Goal: Navigation & Orientation: Understand site structure

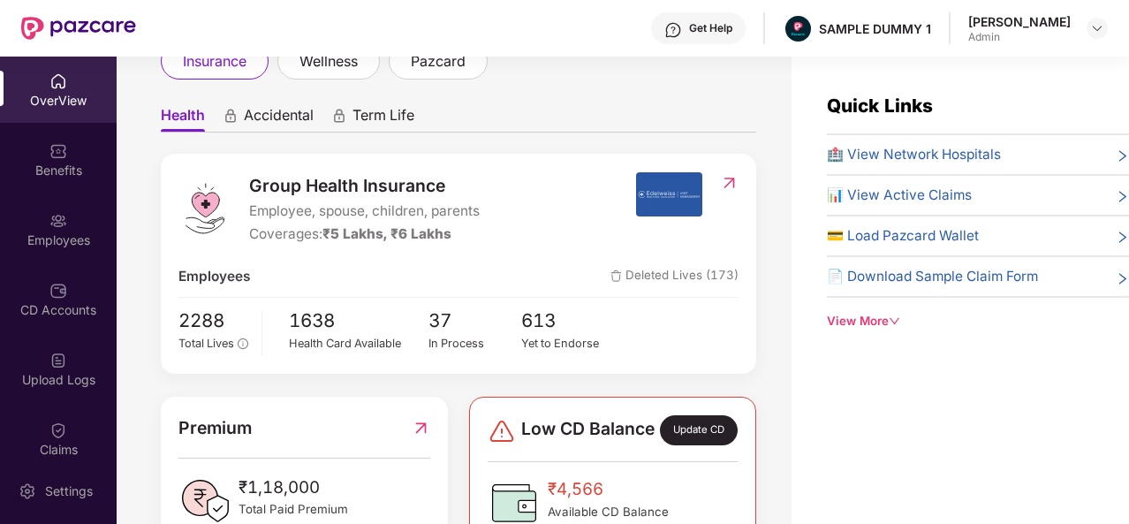
scroll to position [125, 0]
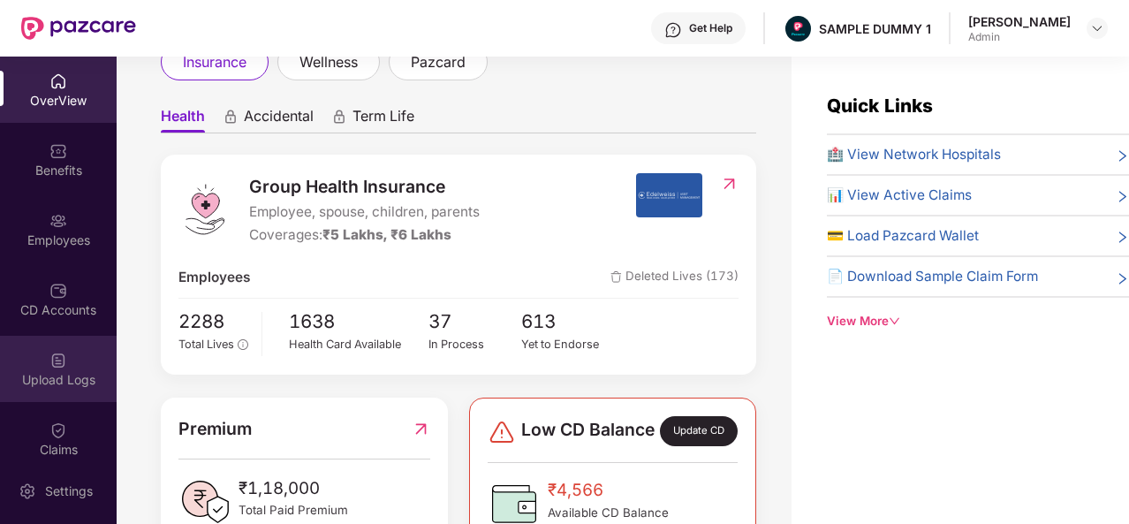
click at [55, 354] on img at bounding box center [58, 361] width 18 height 18
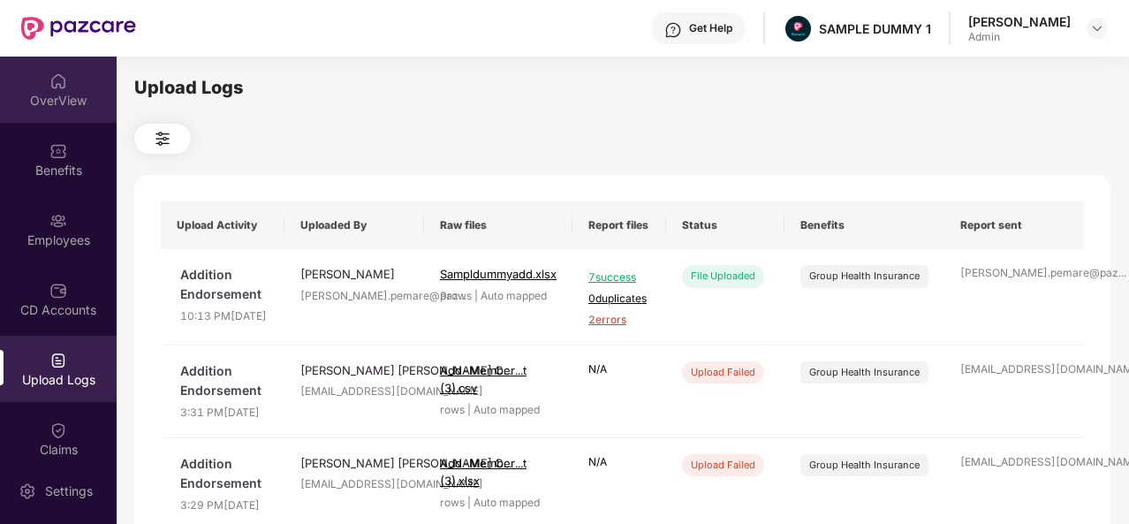
click at [65, 70] on div "OverView" at bounding box center [58, 90] width 117 height 66
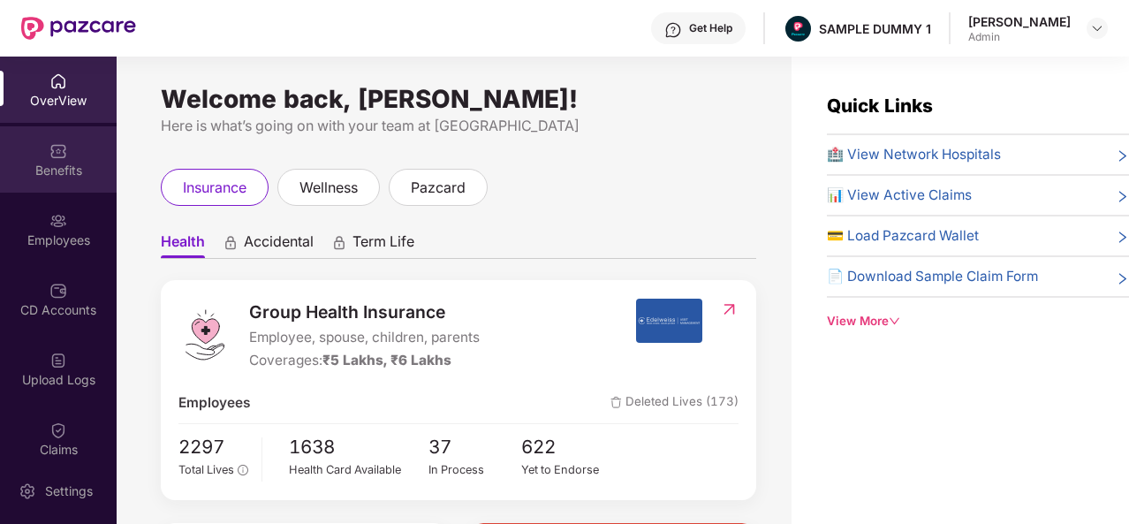
click at [75, 170] on div "Benefits" at bounding box center [58, 171] width 117 height 18
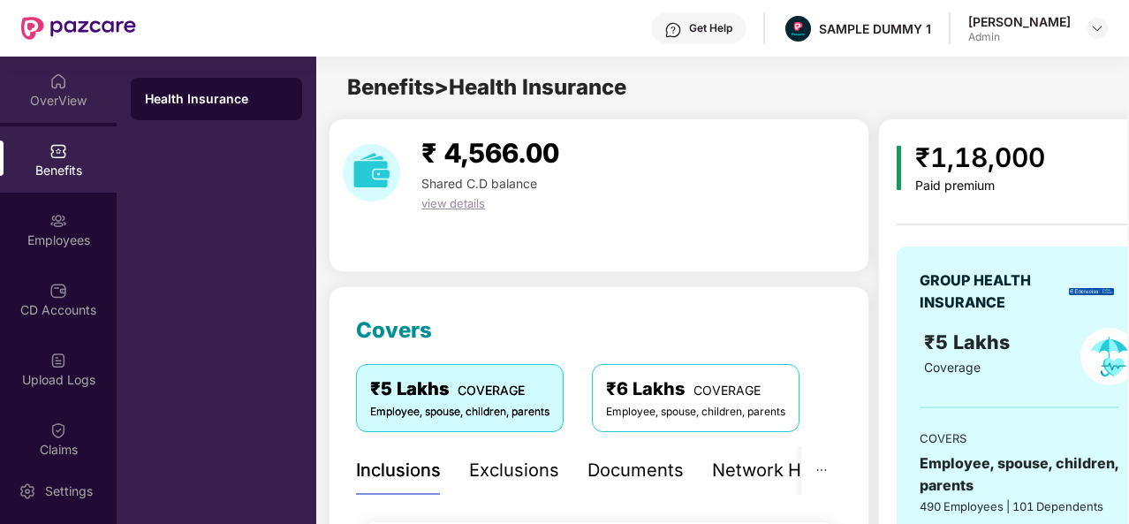
click at [41, 98] on div "OverView" at bounding box center [58, 101] width 117 height 18
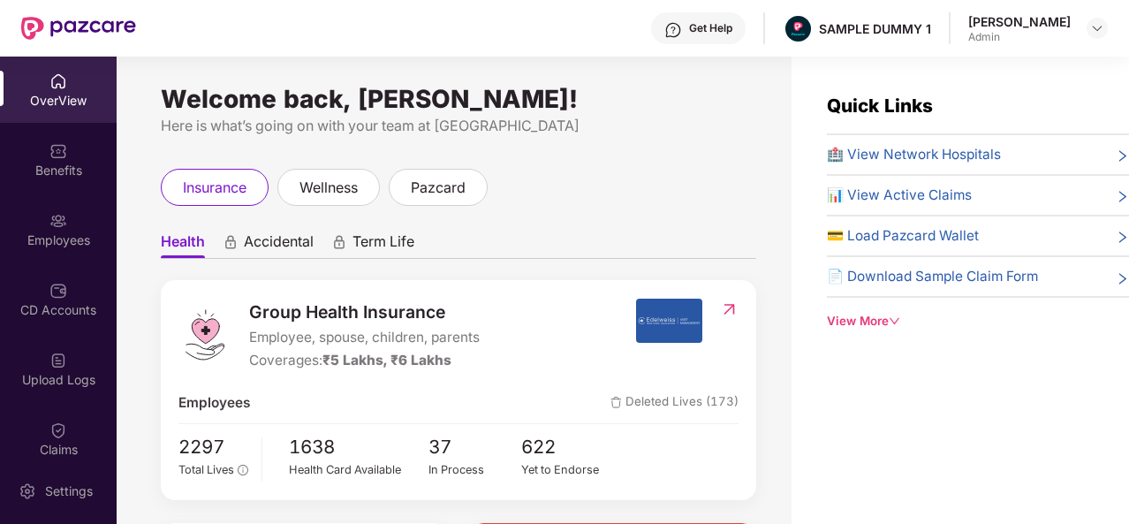
click at [682, 28] on img at bounding box center [674, 30] width 18 height 18
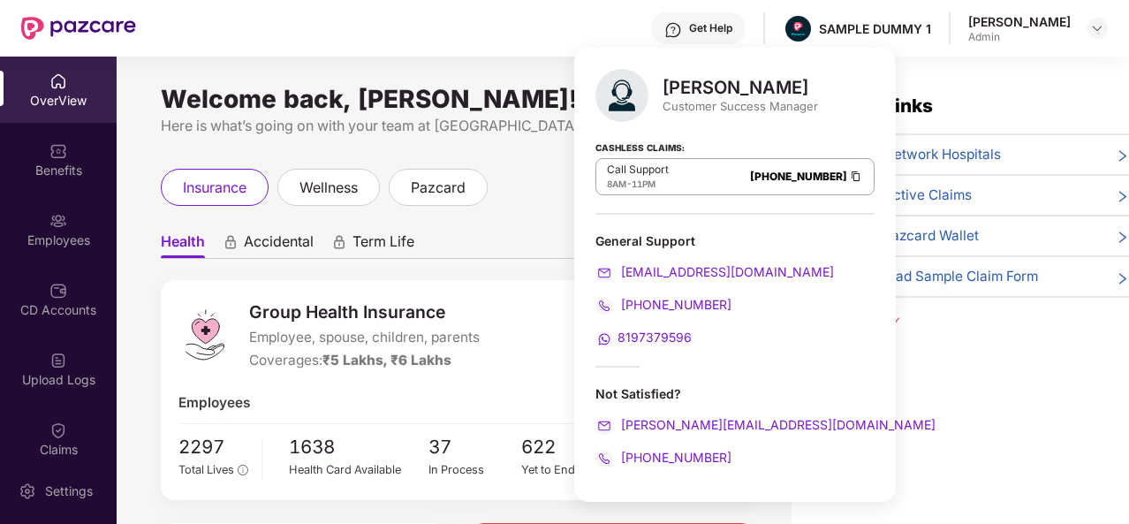
click at [558, 176] on div "insurance wellness pazcard" at bounding box center [459, 187] width 596 height 37
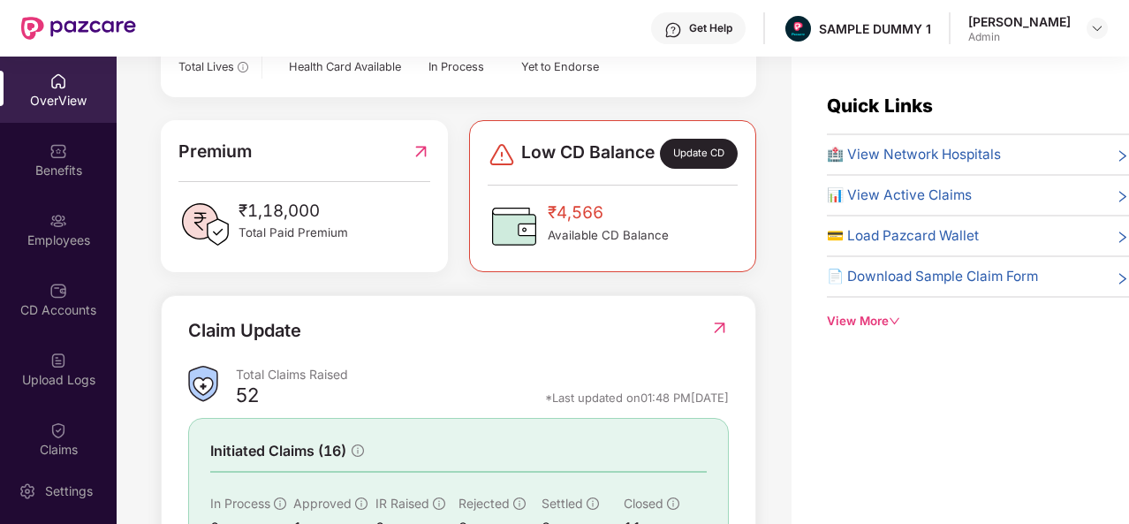
scroll to position [572, 0]
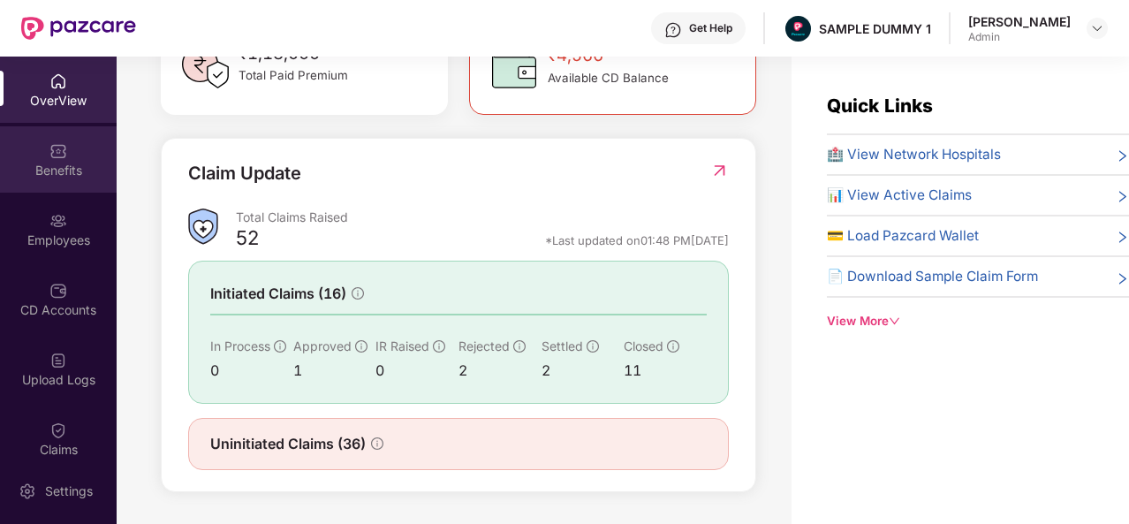
click at [49, 160] on div "Benefits" at bounding box center [58, 159] width 117 height 66
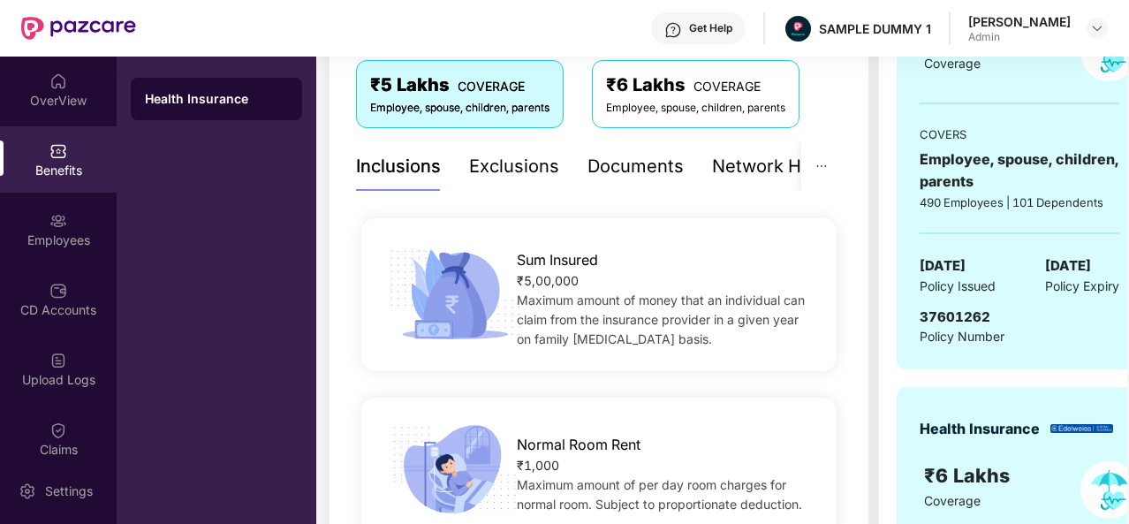
scroll to position [303, 0]
click at [507, 168] on div "Exclusions" at bounding box center [514, 167] width 90 height 27
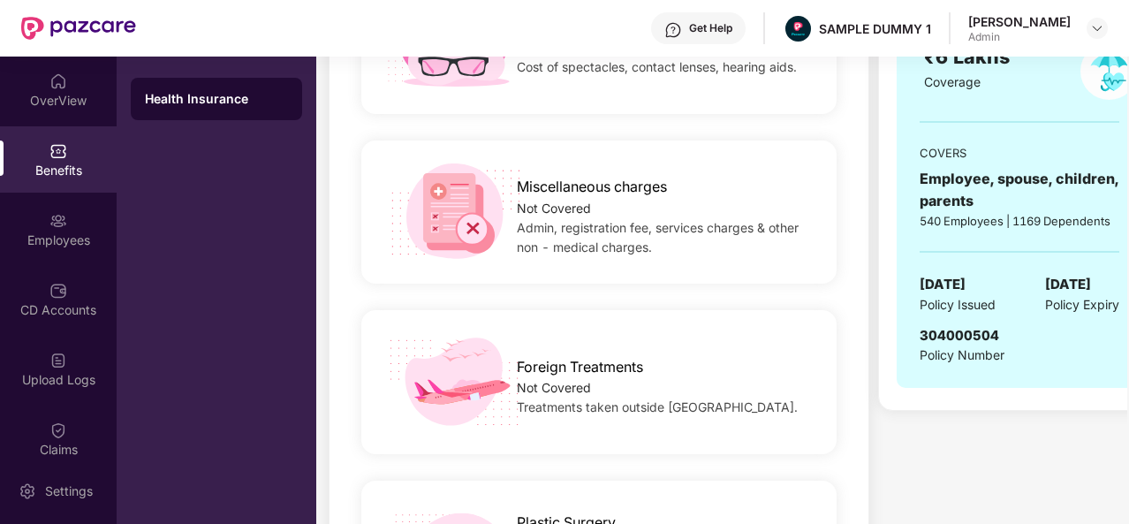
scroll to position [198, 0]
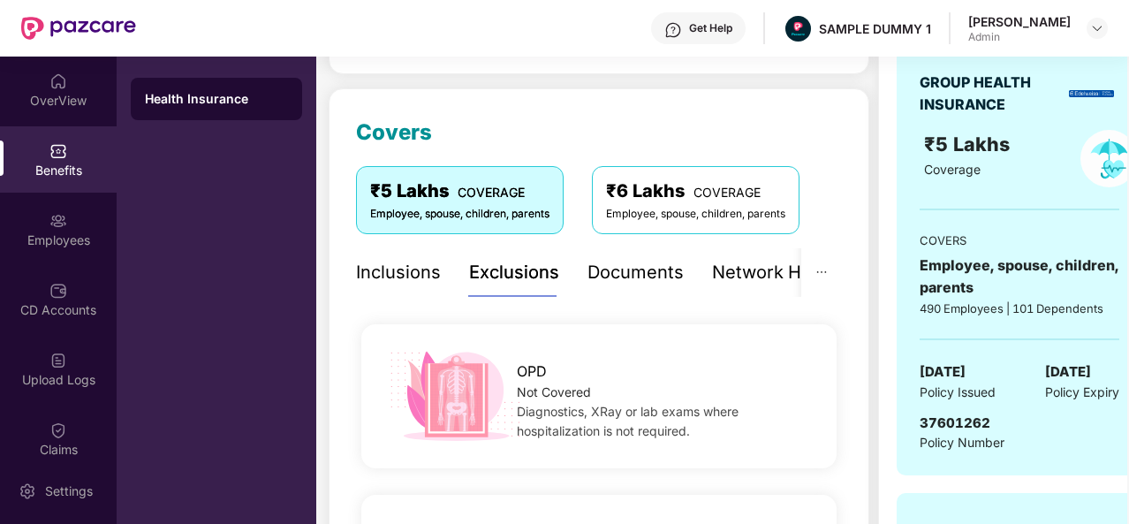
click at [634, 275] on div "Documents" at bounding box center [636, 272] width 96 height 27
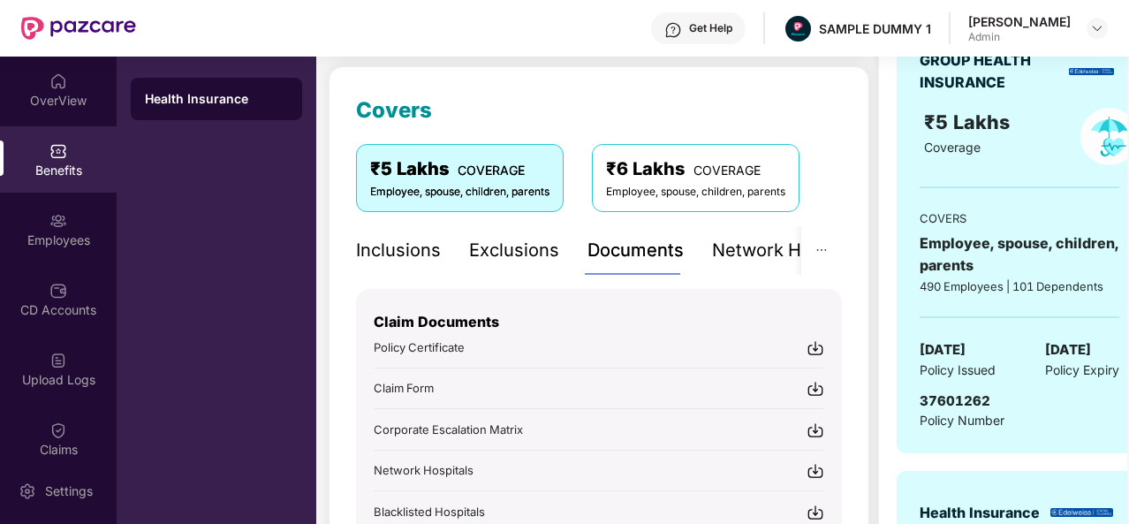
scroll to position [211, 0]
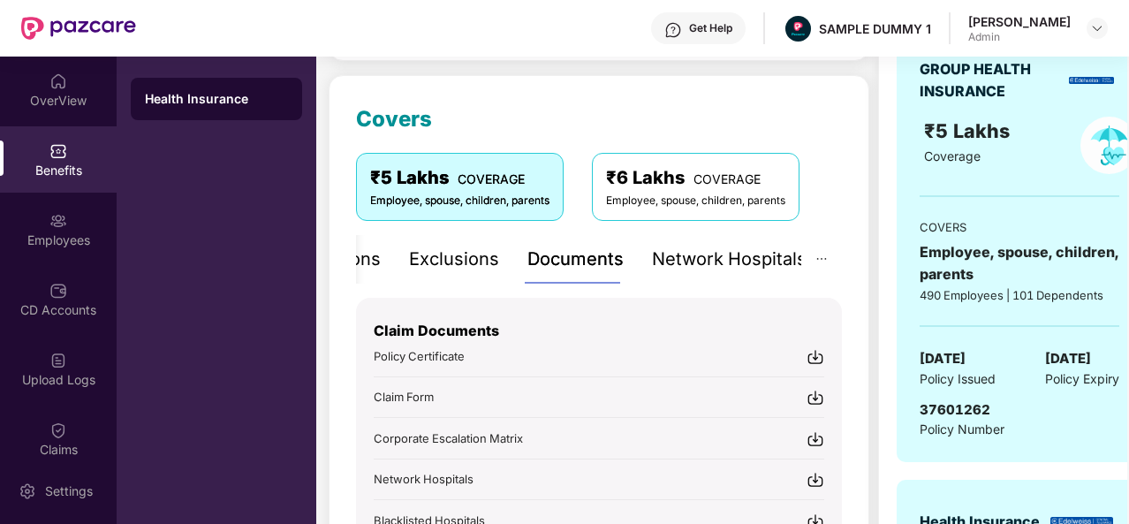
click at [744, 266] on div "Network Hospitals" at bounding box center [729, 259] width 155 height 27
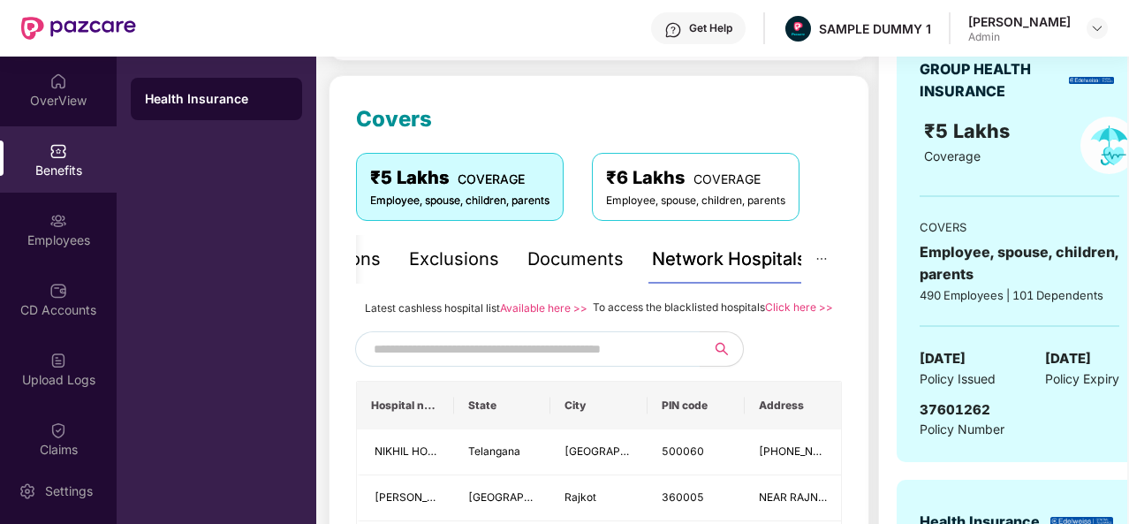
click at [493, 362] on input "text" at bounding box center [525, 349] width 302 height 27
type input "*******"
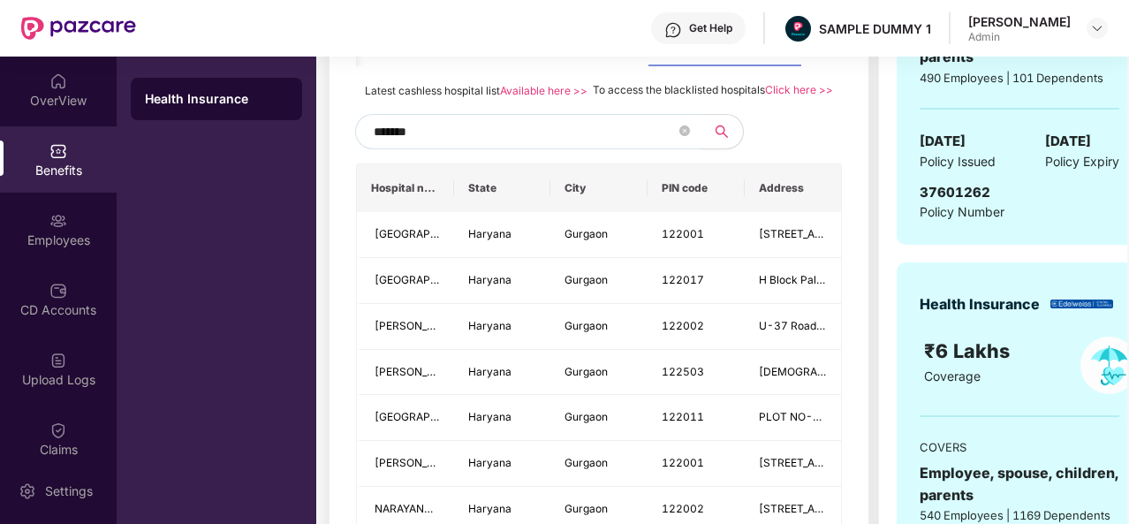
scroll to position [439, 0]
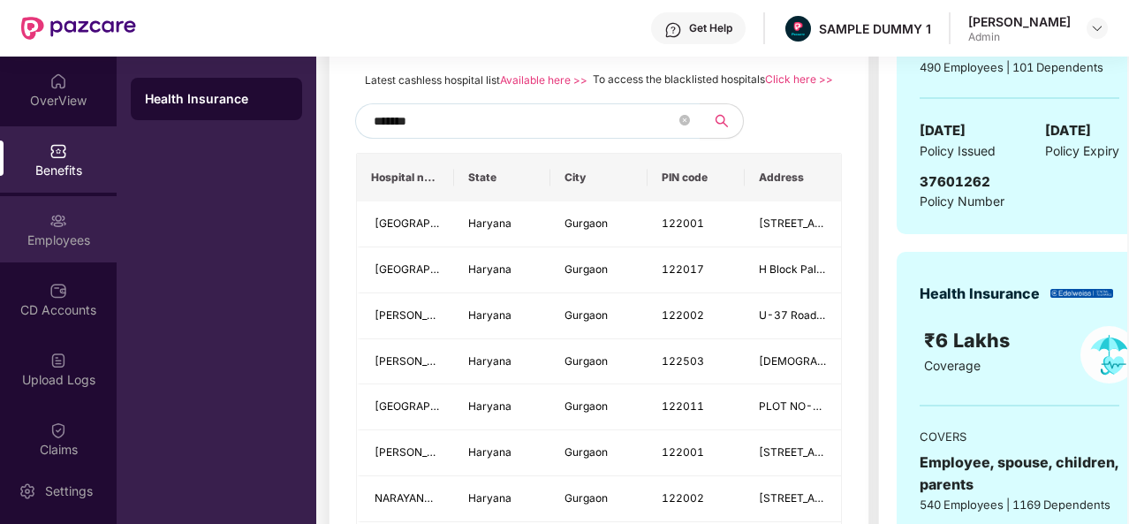
click at [85, 229] on div "Employees" at bounding box center [58, 229] width 117 height 66
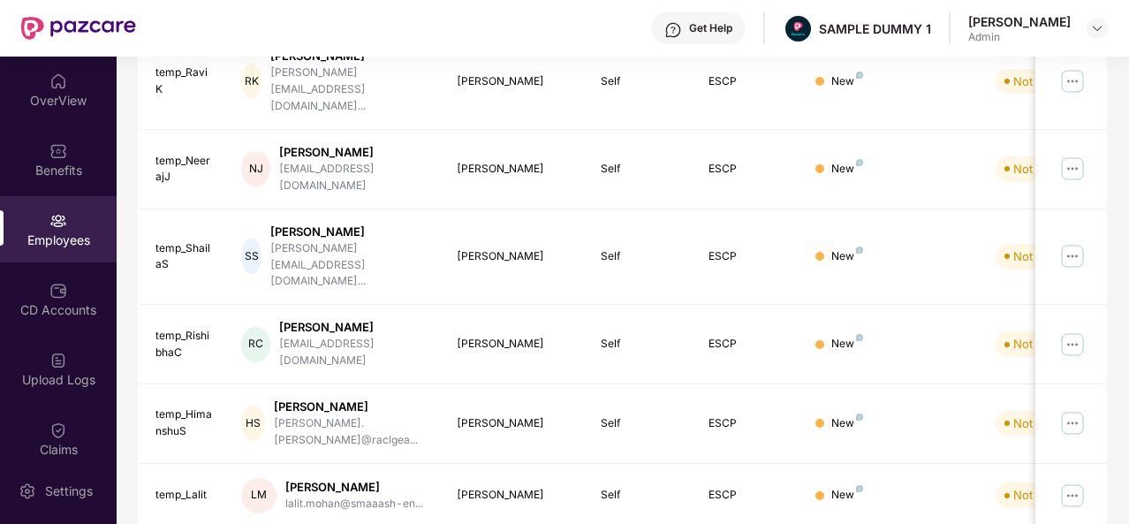
scroll to position [0, 0]
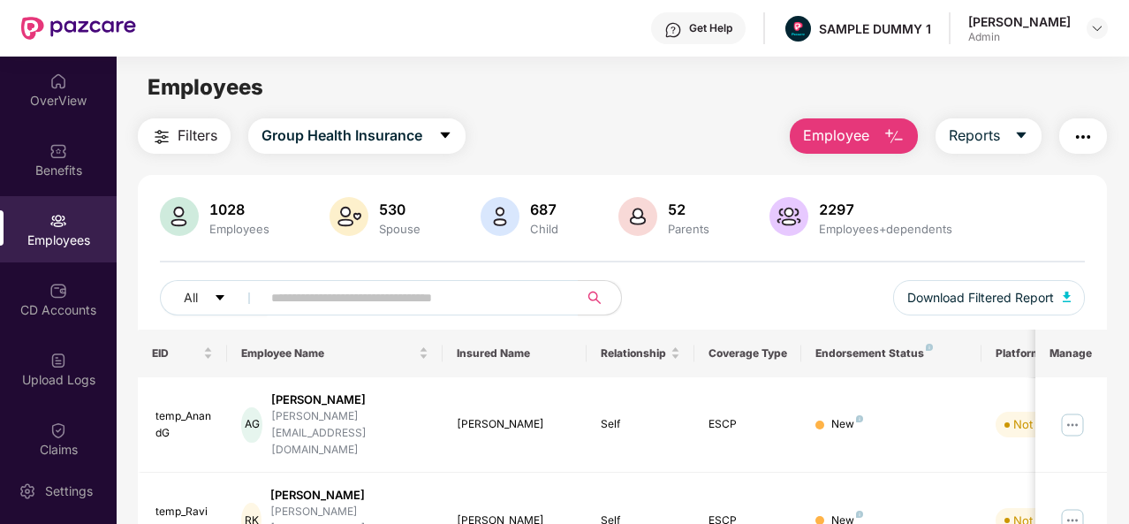
click at [900, 130] on img "button" at bounding box center [894, 136] width 21 height 21
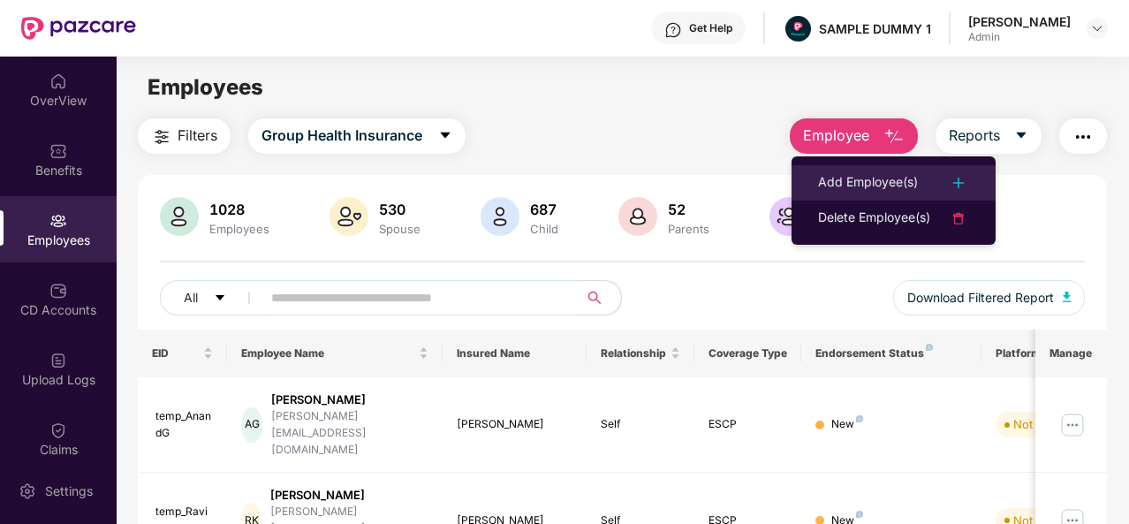
click at [889, 184] on div "Add Employee(s)" at bounding box center [868, 182] width 100 height 21
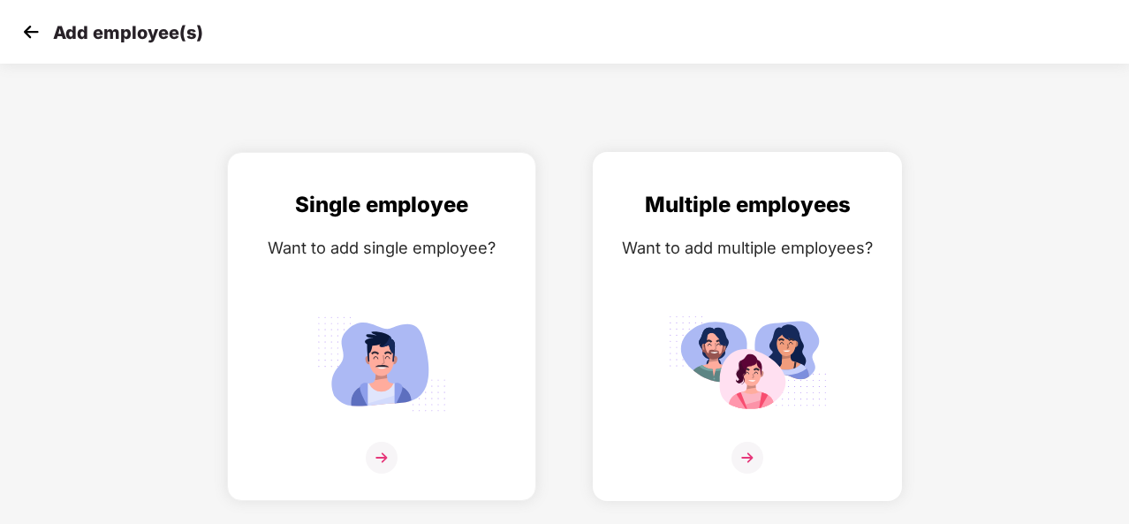
click at [751, 455] on img at bounding box center [748, 458] width 32 height 32
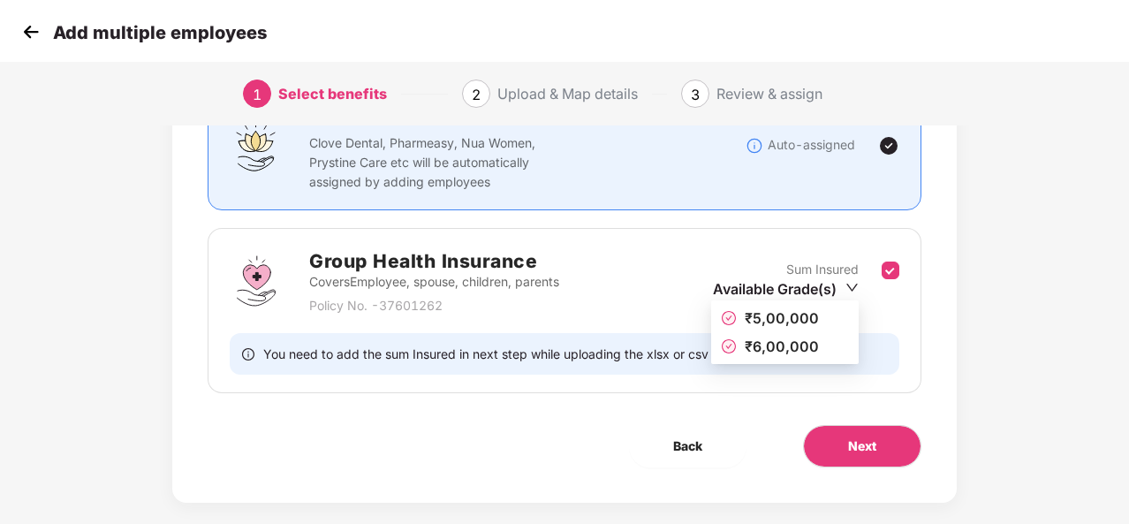
scroll to position [186, 0]
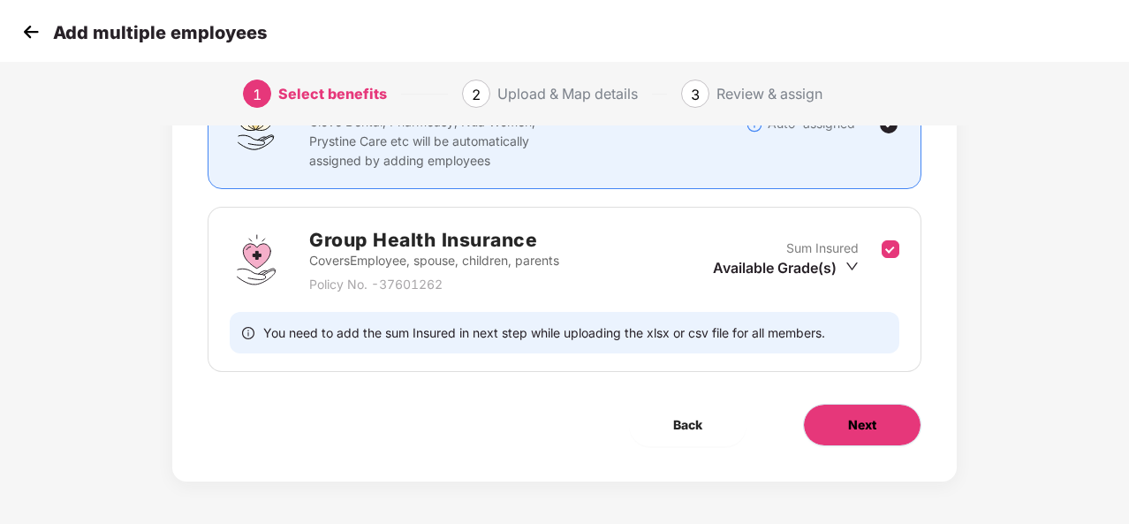
click at [873, 424] on span "Next" at bounding box center [862, 424] width 28 height 19
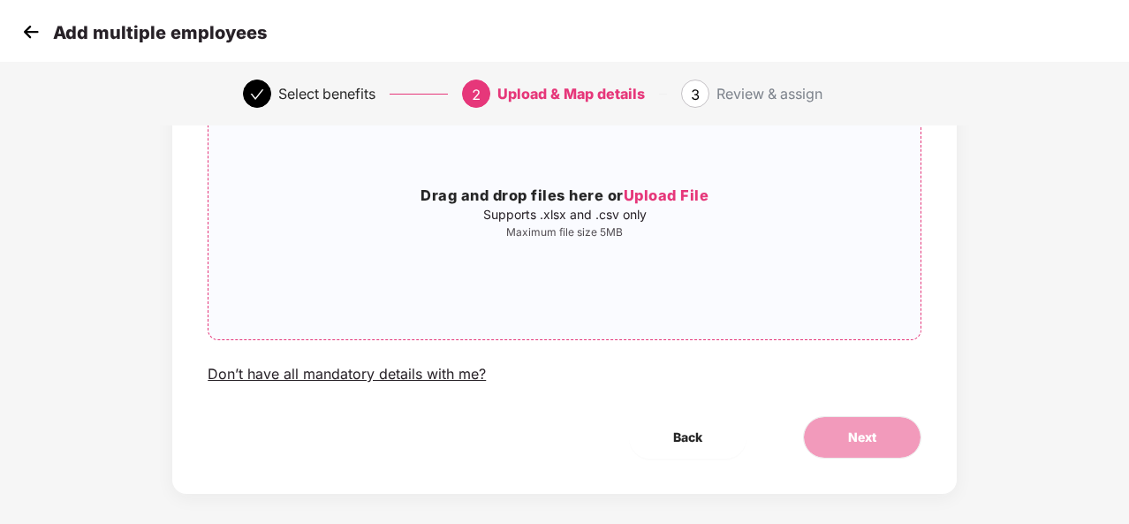
scroll to position [0, 0]
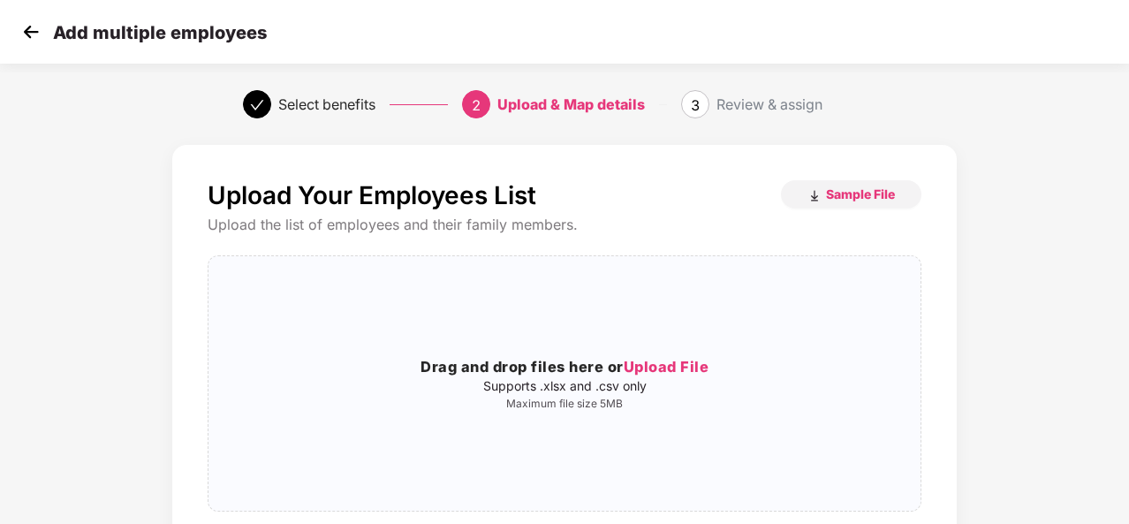
click at [27, 30] on img at bounding box center [31, 32] width 27 height 27
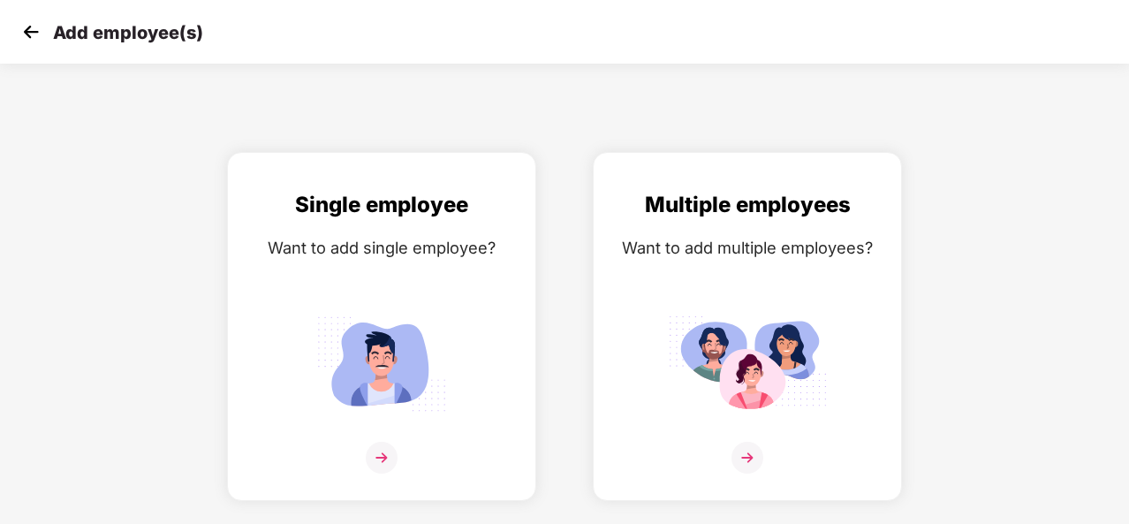
click at [27, 30] on img at bounding box center [31, 32] width 27 height 27
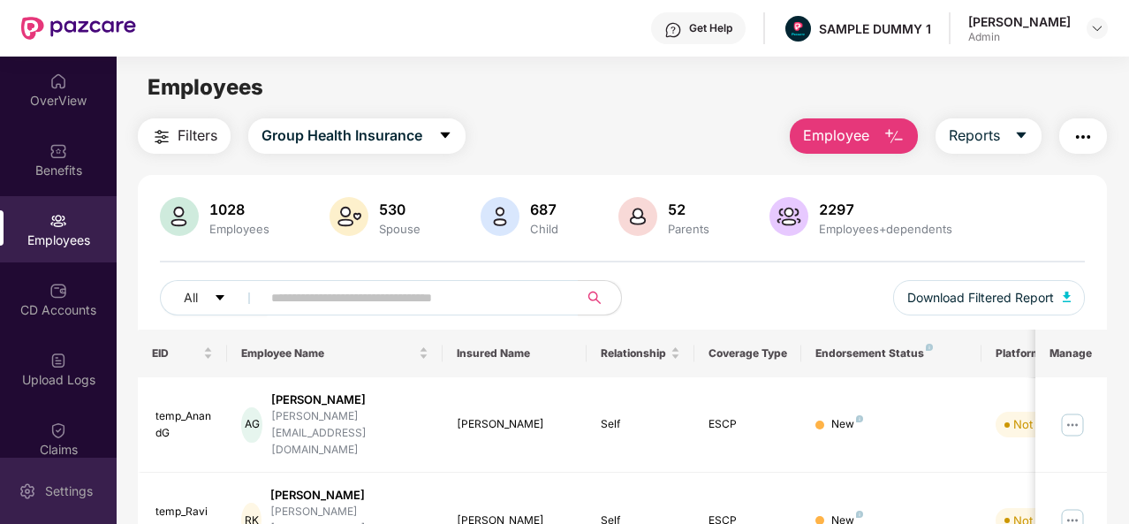
click at [57, 490] on div "Settings" at bounding box center [69, 491] width 58 height 18
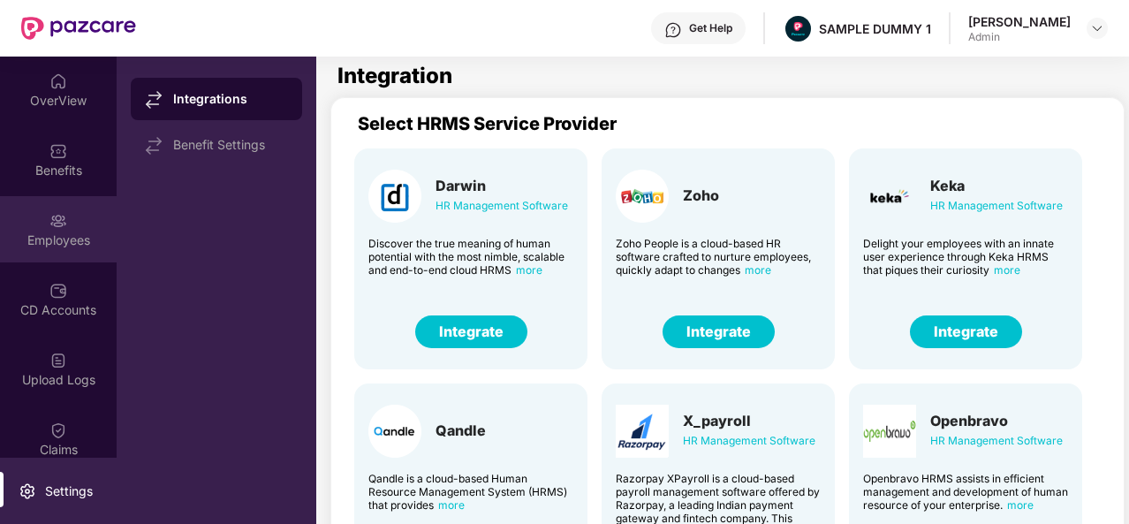
click at [62, 225] on img at bounding box center [58, 221] width 18 height 18
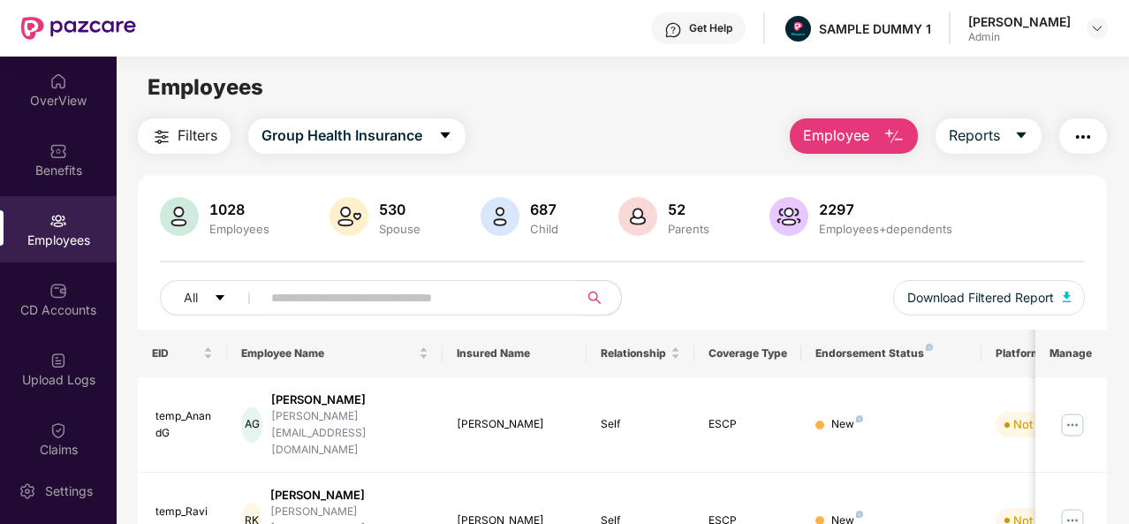
click at [869, 147] on button "Employee" at bounding box center [854, 135] width 128 height 35
click at [1037, 236] on div "1028 Employees 530 Spouse 687 Child [DEMOGRAPHIC_DATA] Parents 2297 Employees+d…" at bounding box center [622, 218] width 925 height 42
click at [1014, 145] on button "Reports" at bounding box center [989, 135] width 106 height 35
click at [1096, 132] on button "button" at bounding box center [1084, 135] width 48 height 35
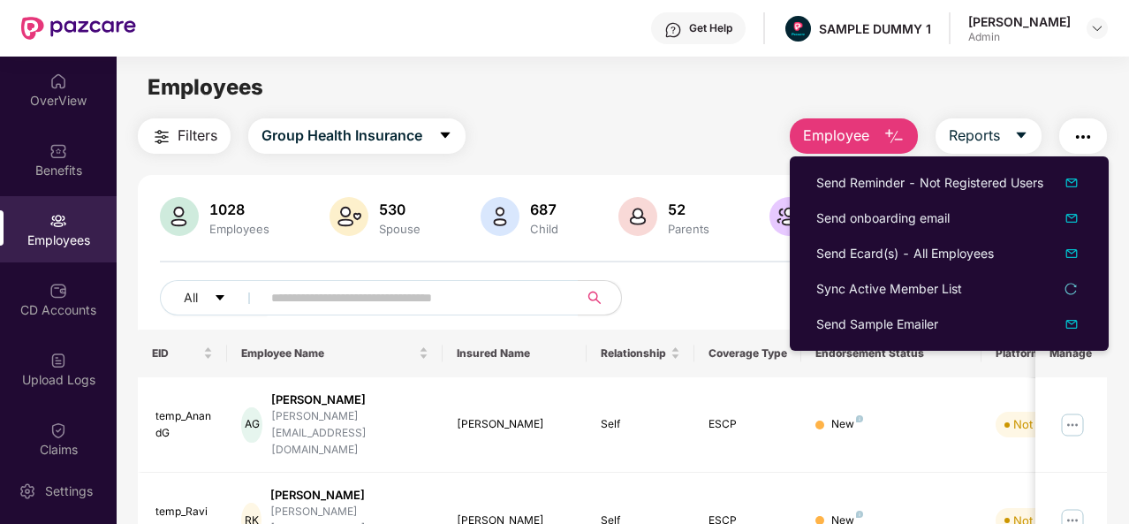
click at [733, 311] on div "All Download Filtered Report" at bounding box center [622, 304] width 925 height 49
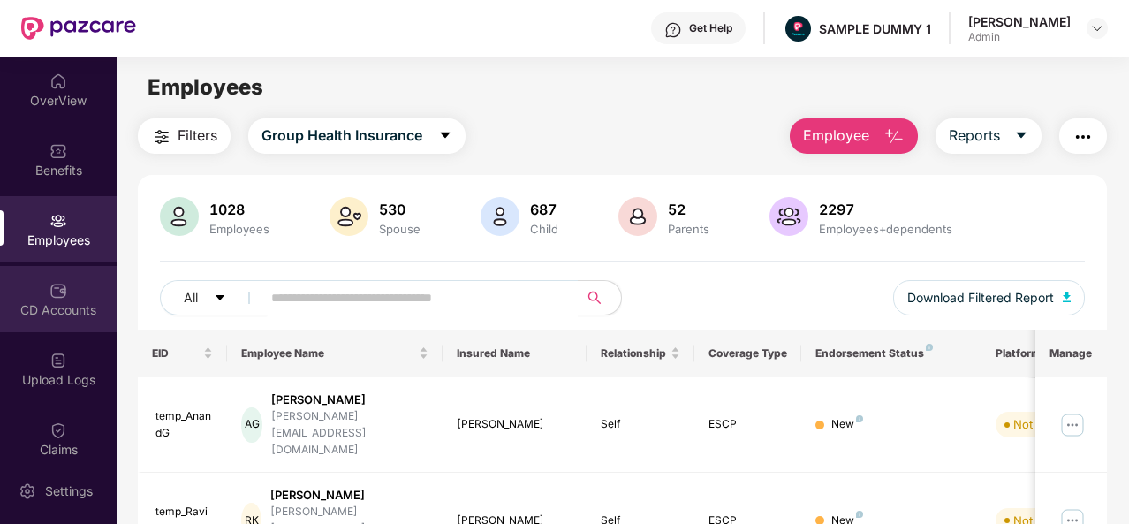
click at [72, 267] on div "CD Accounts" at bounding box center [58, 299] width 117 height 66
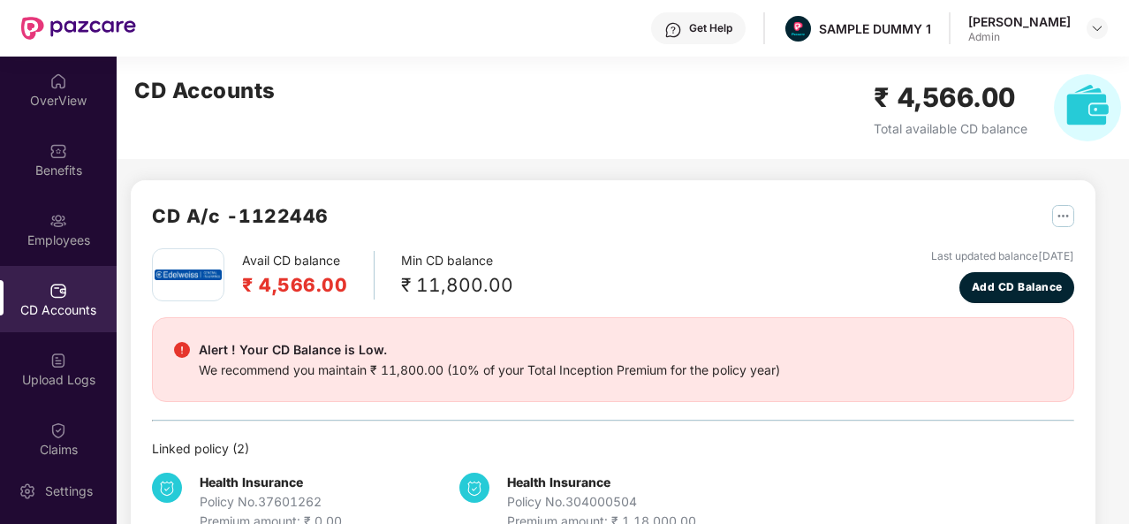
scroll to position [21, 0]
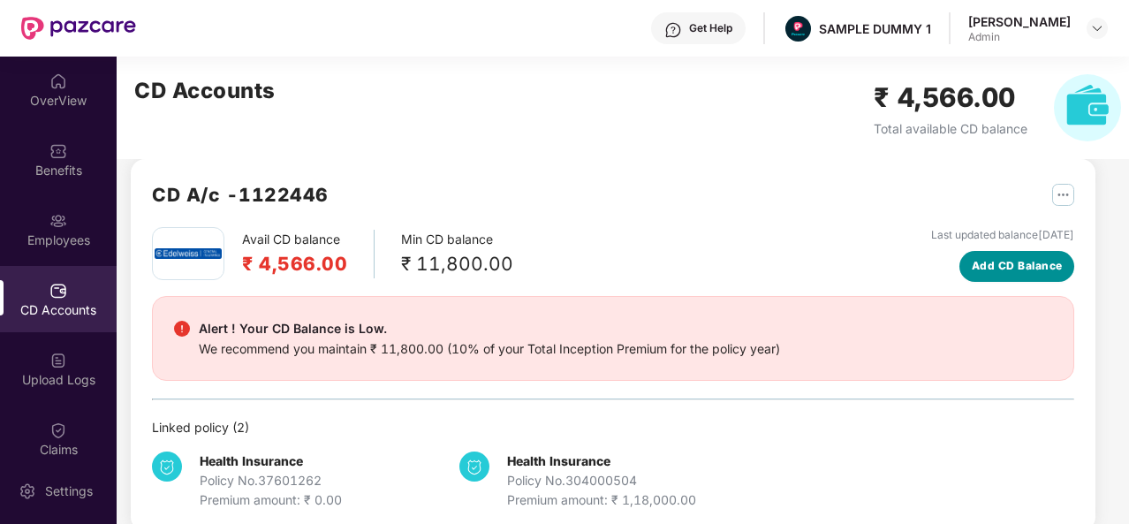
click at [974, 265] on span "Add CD Balance" at bounding box center [1017, 266] width 91 height 17
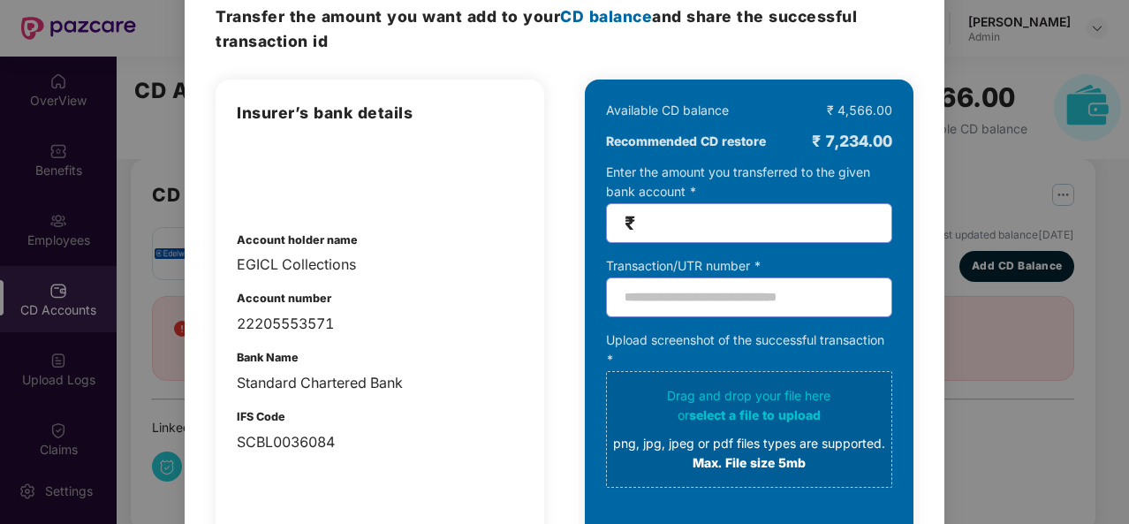
scroll to position [0, 0]
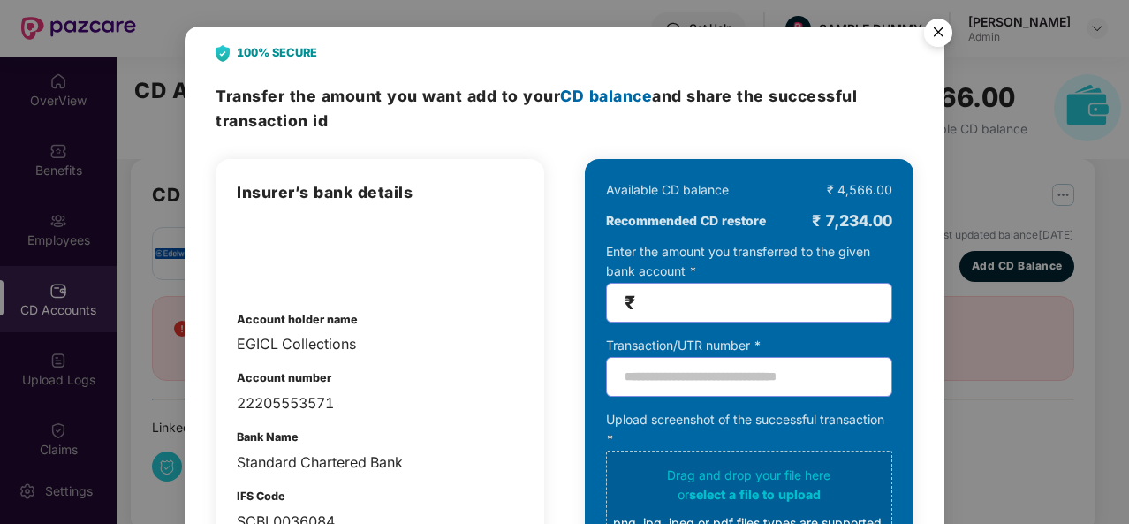
click at [941, 28] on img "Close" at bounding box center [938, 35] width 49 height 49
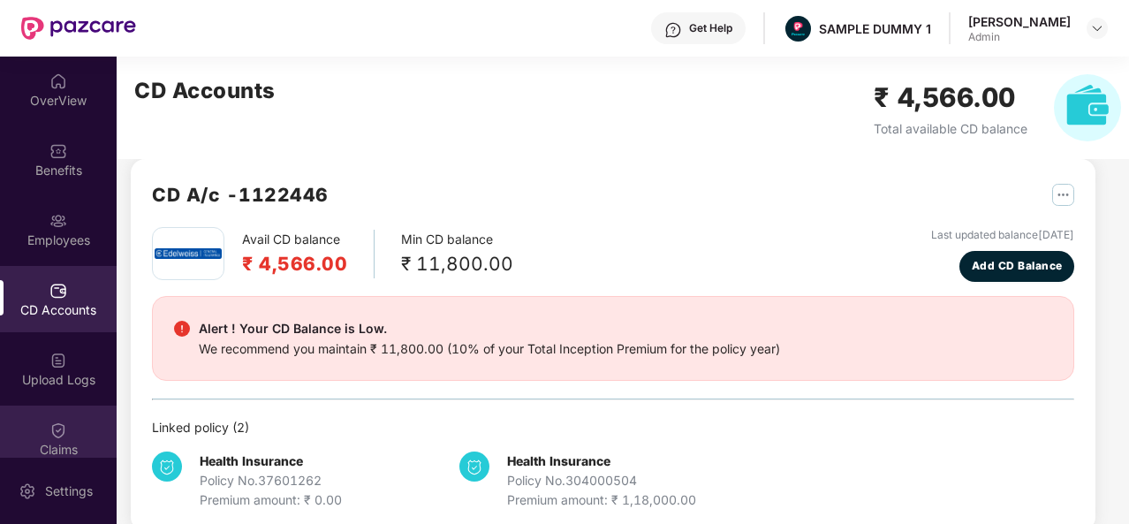
click at [78, 428] on div "Claims" at bounding box center [58, 439] width 117 height 66
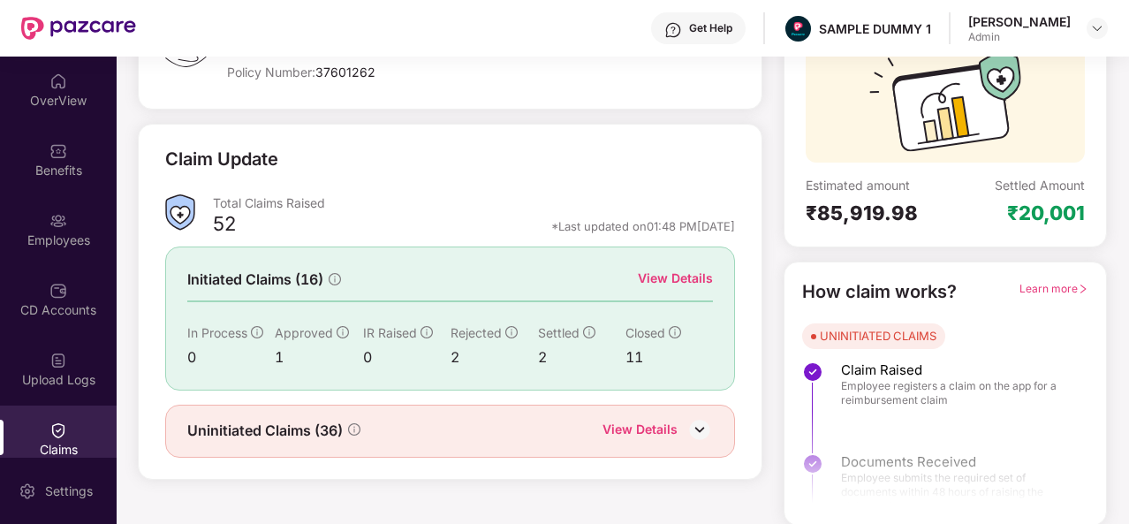
scroll to position [166, 0]
click at [666, 278] on div "View Details" at bounding box center [675, 278] width 75 height 19
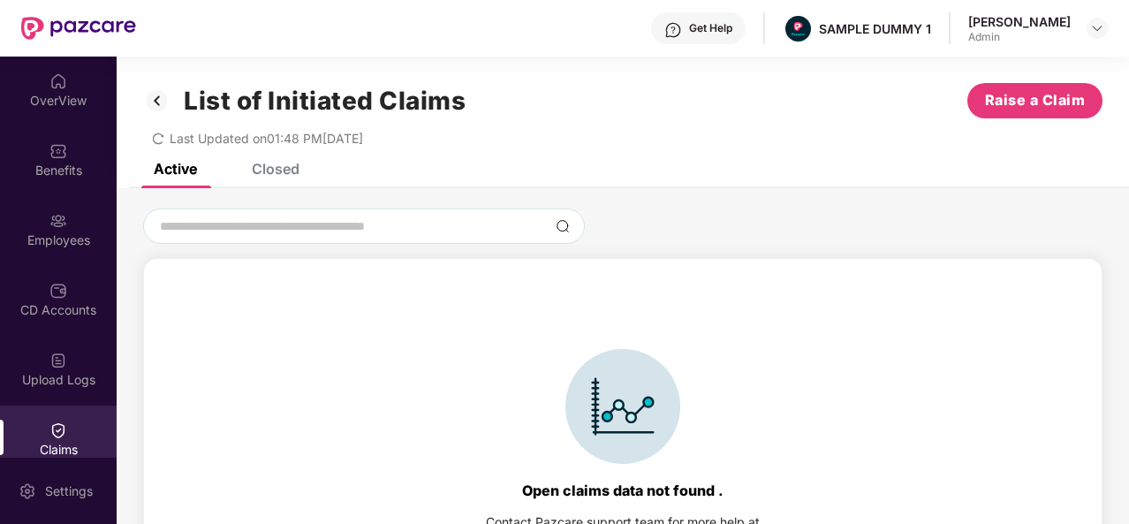
click at [272, 172] on div "Closed" at bounding box center [276, 169] width 48 height 18
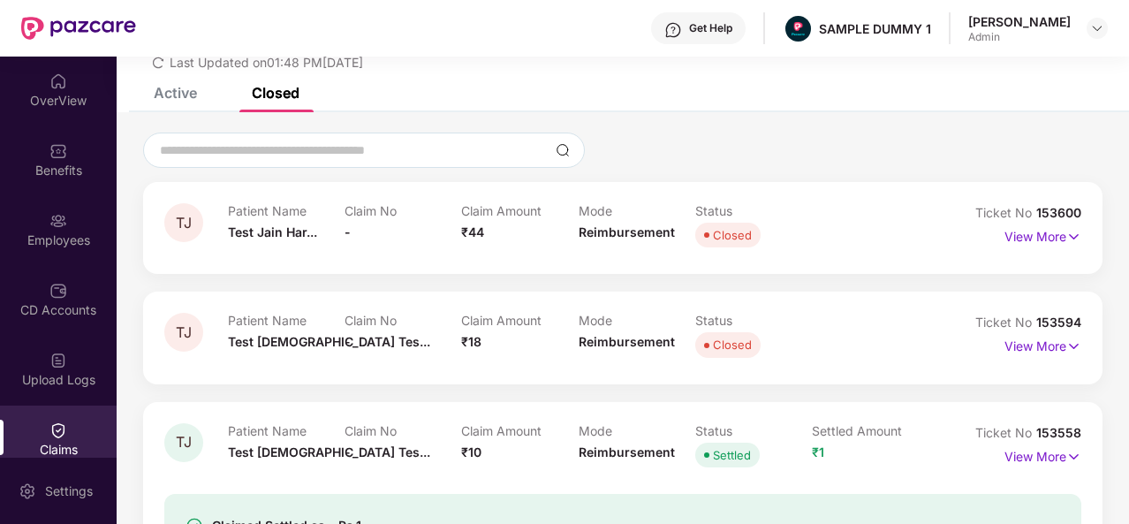
scroll to position [77, 0]
click at [1043, 238] on p "View More" at bounding box center [1043, 234] width 77 height 24
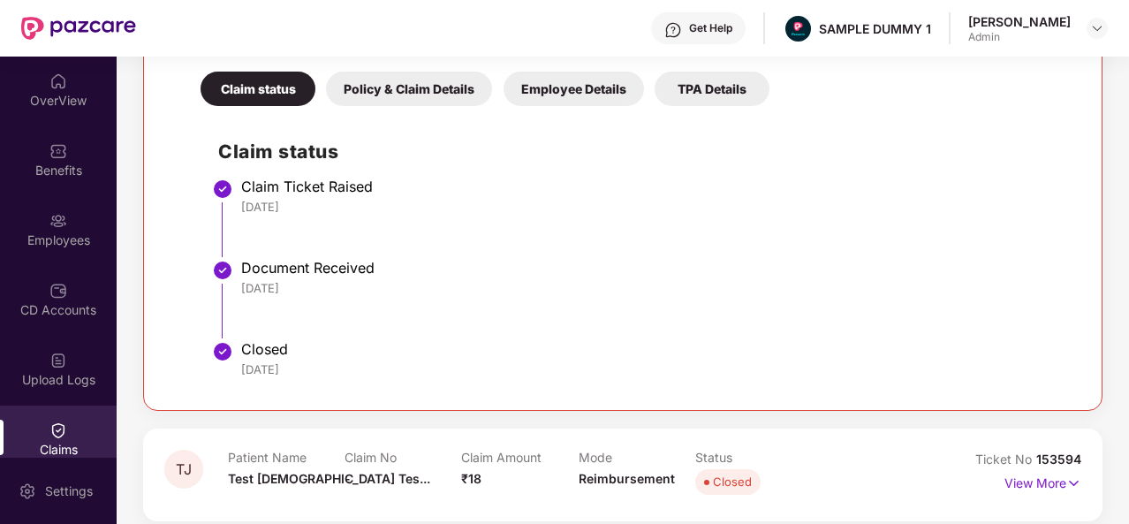
scroll to position [243, 0]
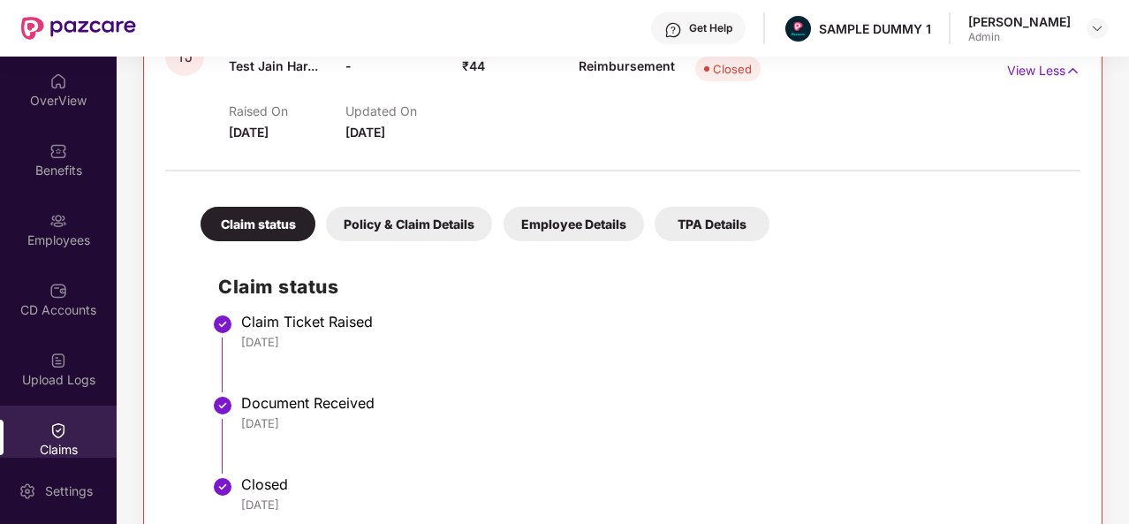
click at [429, 214] on div "Policy & Claim Details" at bounding box center [409, 224] width 166 height 34
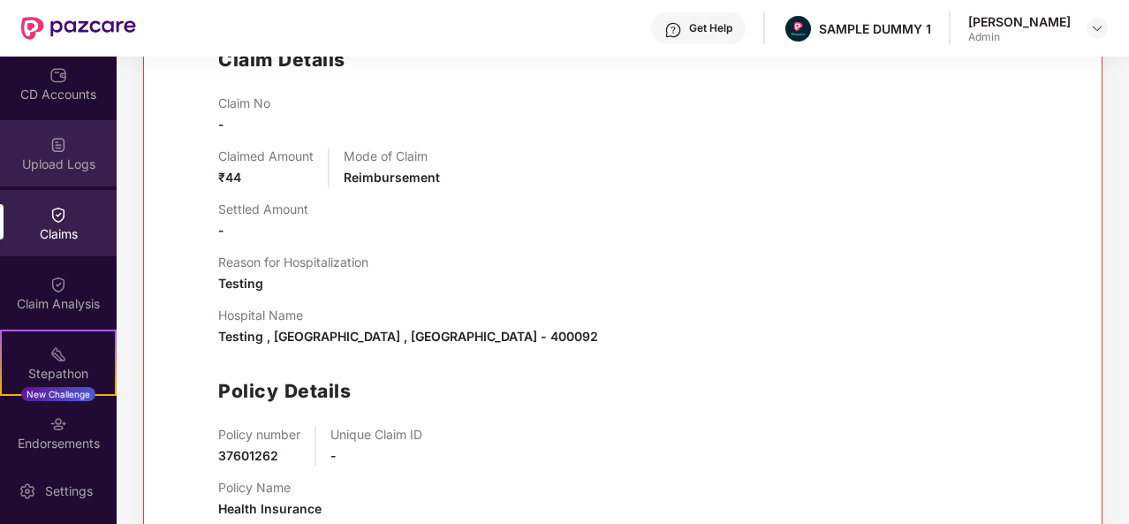
scroll to position [226, 0]
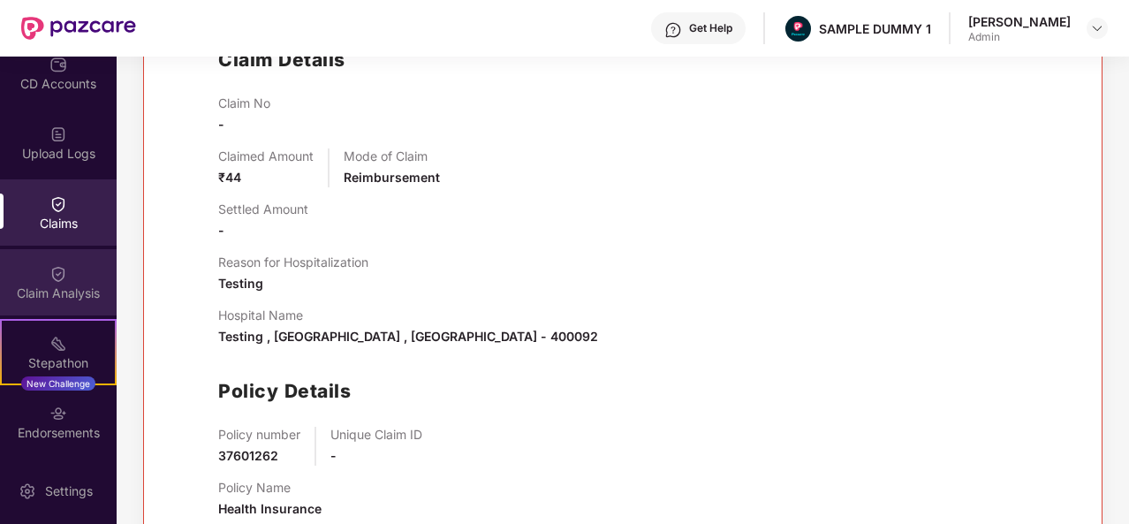
click at [62, 304] on div "Claim Analysis" at bounding box center [58, 282] width 117 height 66
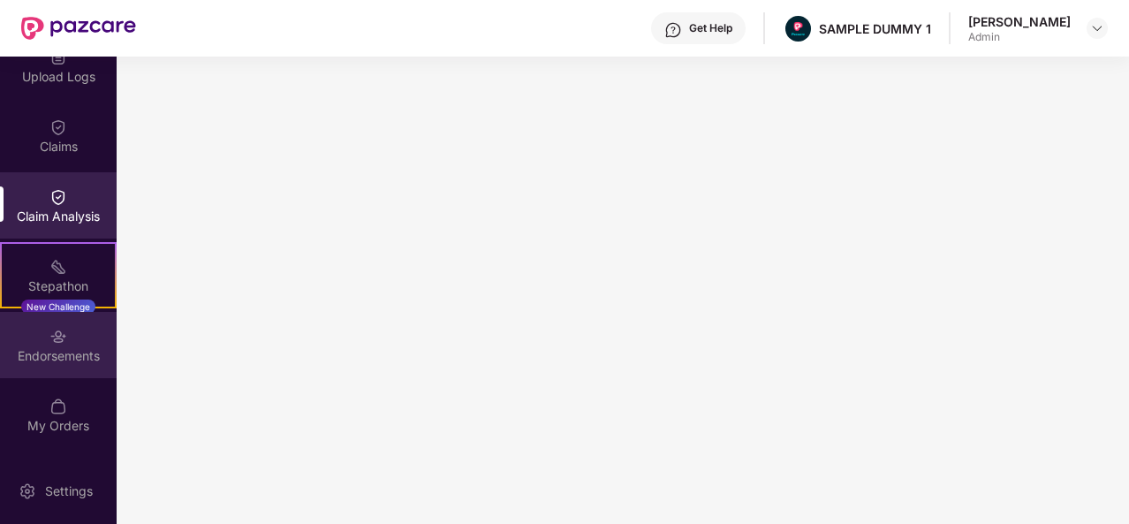
scroll to position [302, 0]
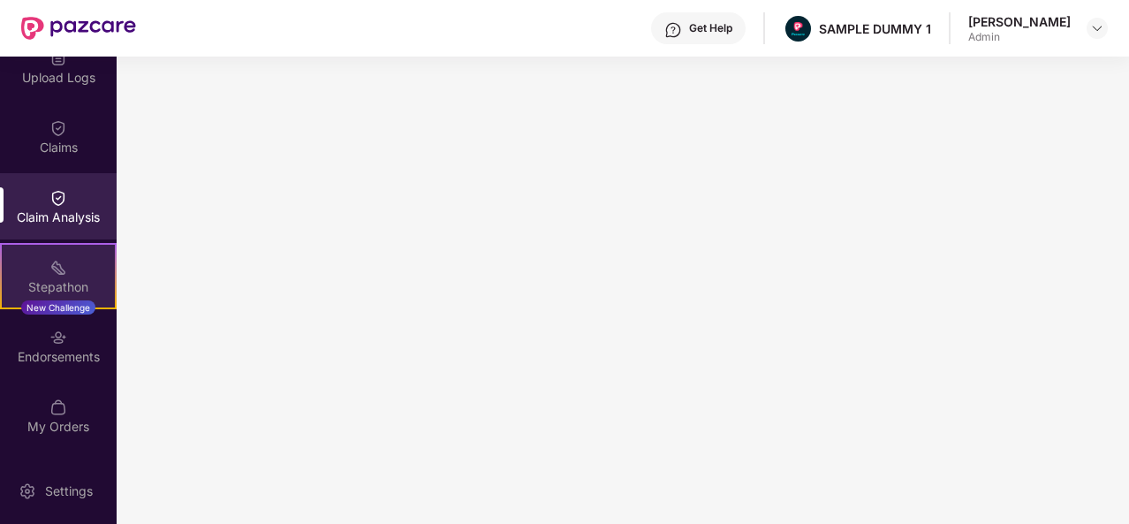
click at [69, 277] on div "Stepathon New Challenge" at bounding box center [58, 276] width 117 height 66
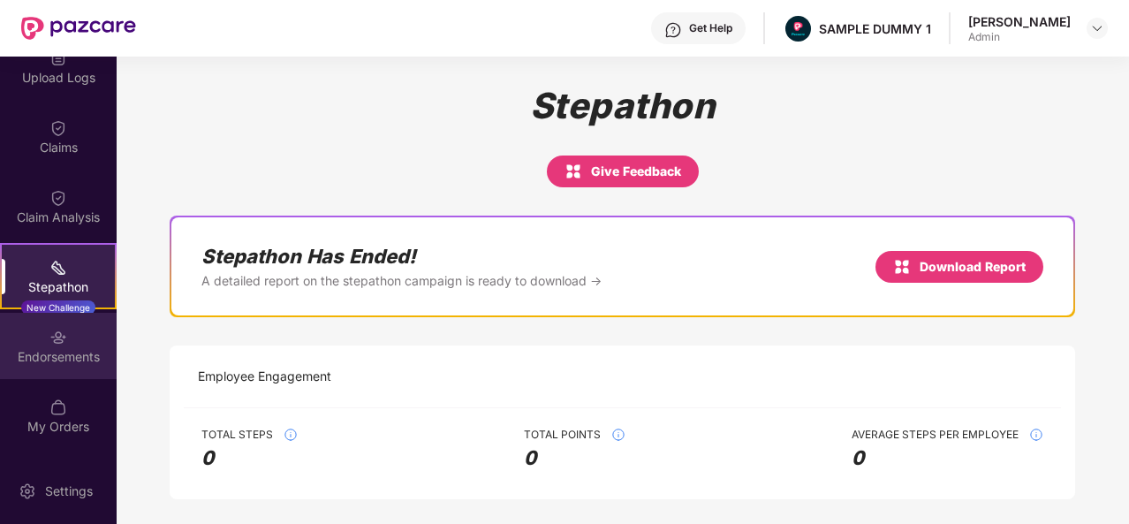
click at [42, 368] on div "Endorsements" at bounding box center [58, 346] width 117 height 66
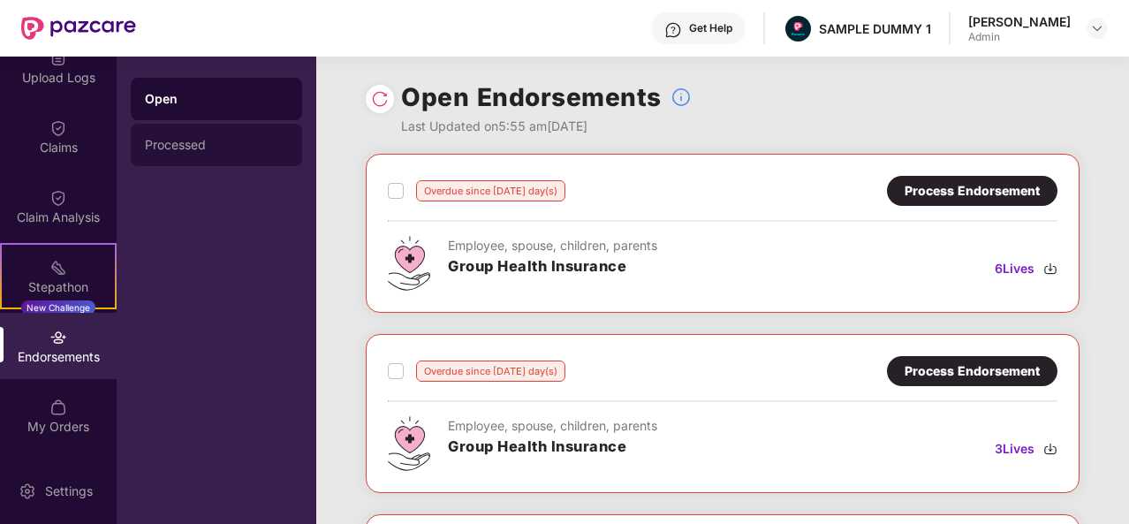
click at [217, 135] on div "Processed" at bounding box center [216, 145] width 171 height 42
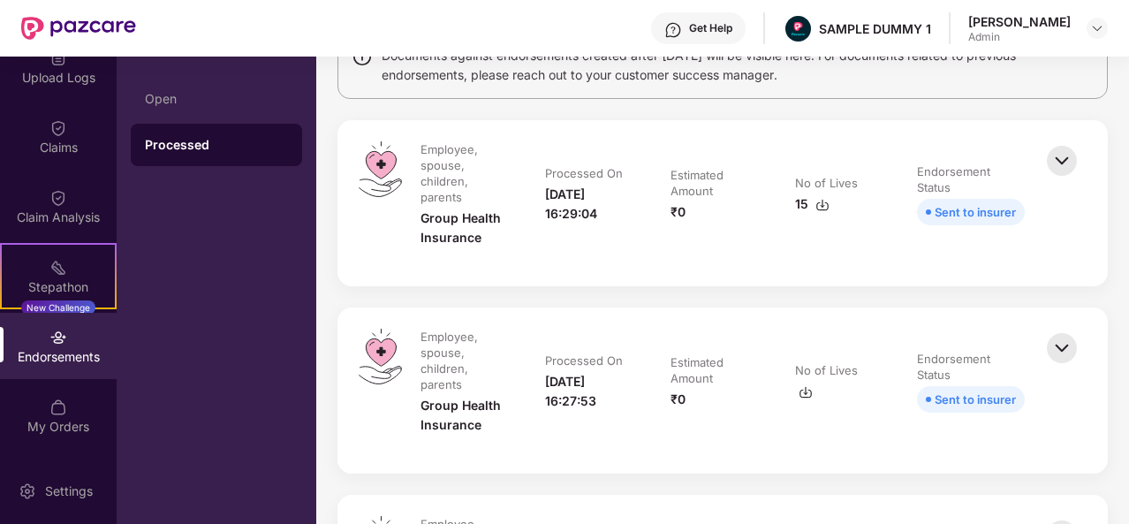
scroll to position [171, 0]
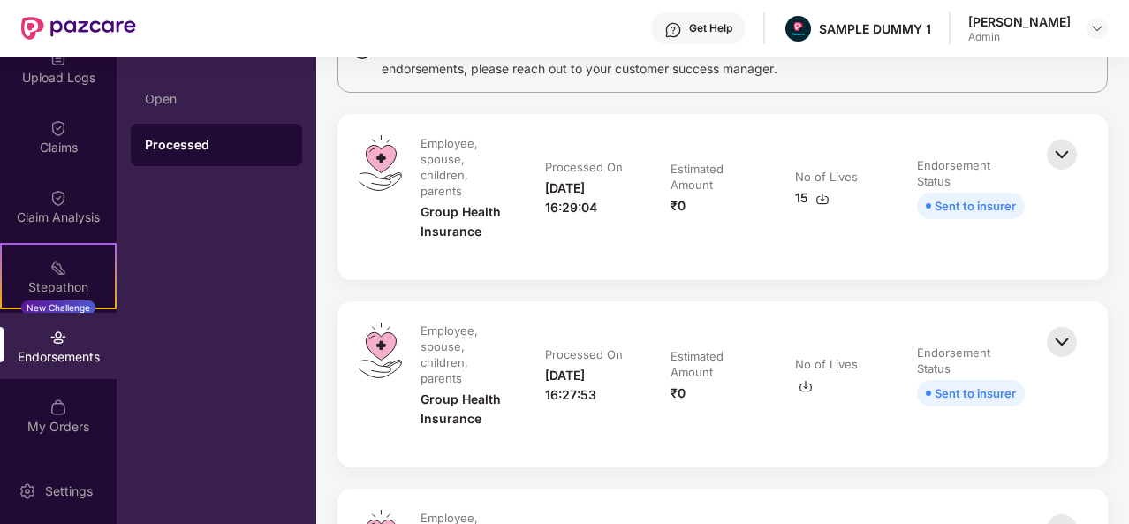
click at [1062, 153] on img at bounding box center [1062, 154] width 39 height 39
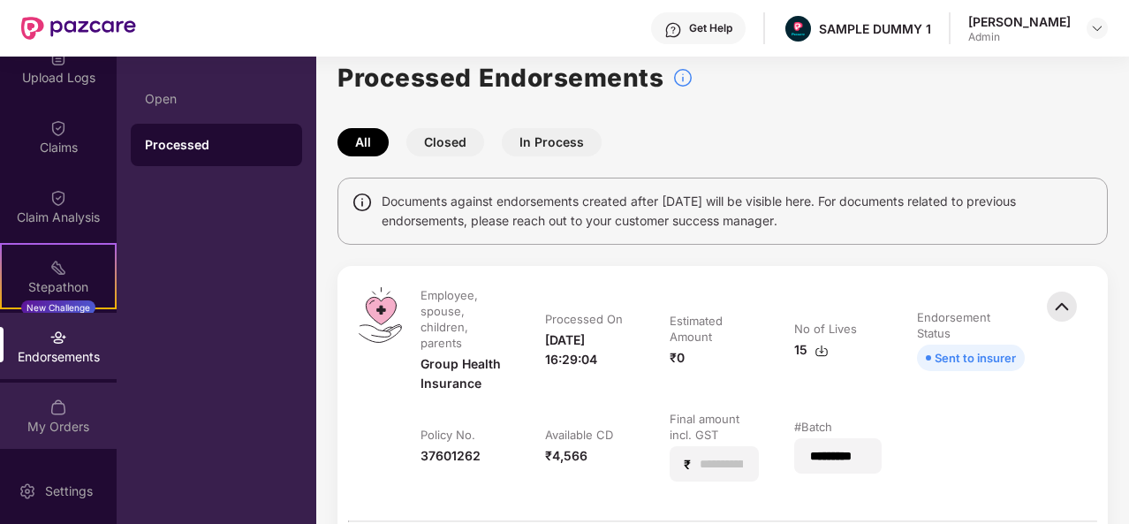
scroll to position [366, 0]
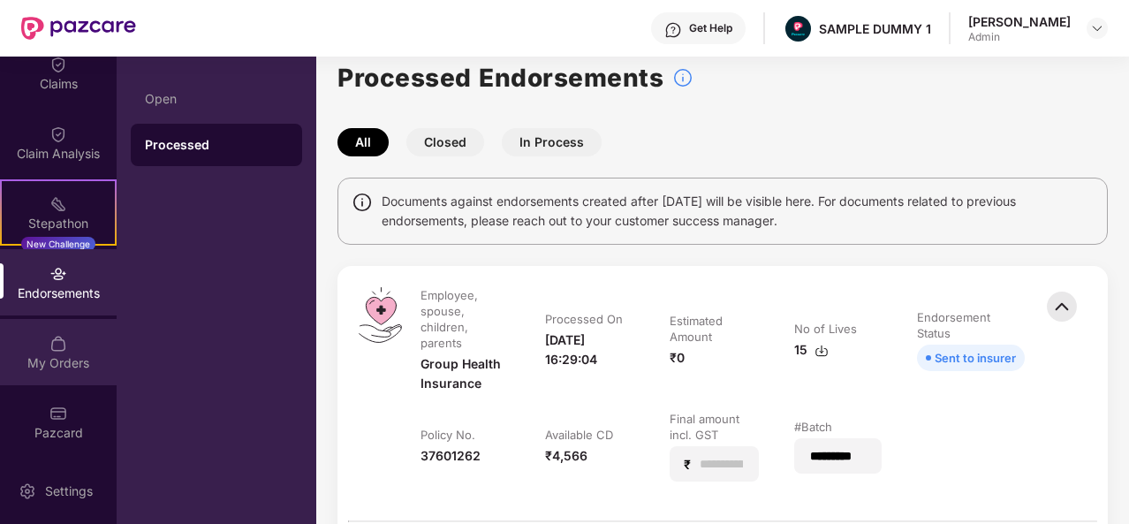
click at [56, 339] on img at bounding box center [58, 344] width 18 height 18
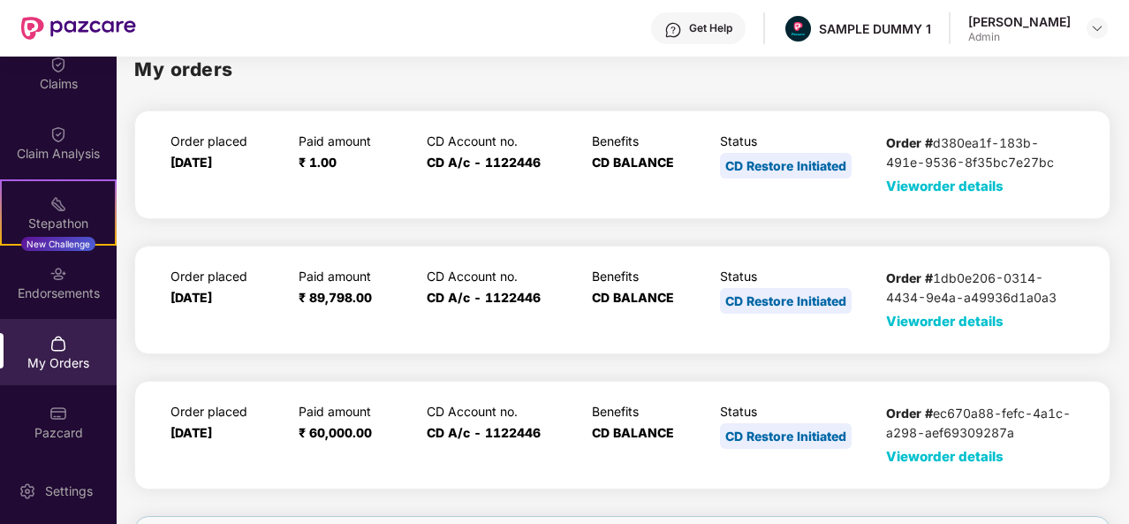
click at [953, 183] on span "View order details" at bounding box center [945, 186] width 118 height 17
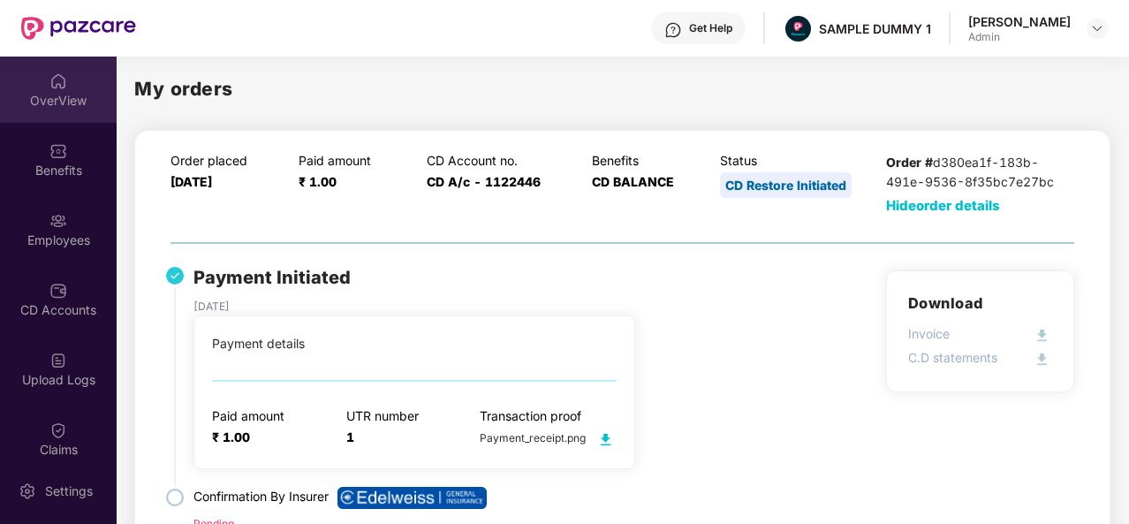
click at [72, 70] on div "OverView" at bounding box center [58, 90] width 117 height 66
